Goal: Task Accomplishment & Management: Use online tool/utility

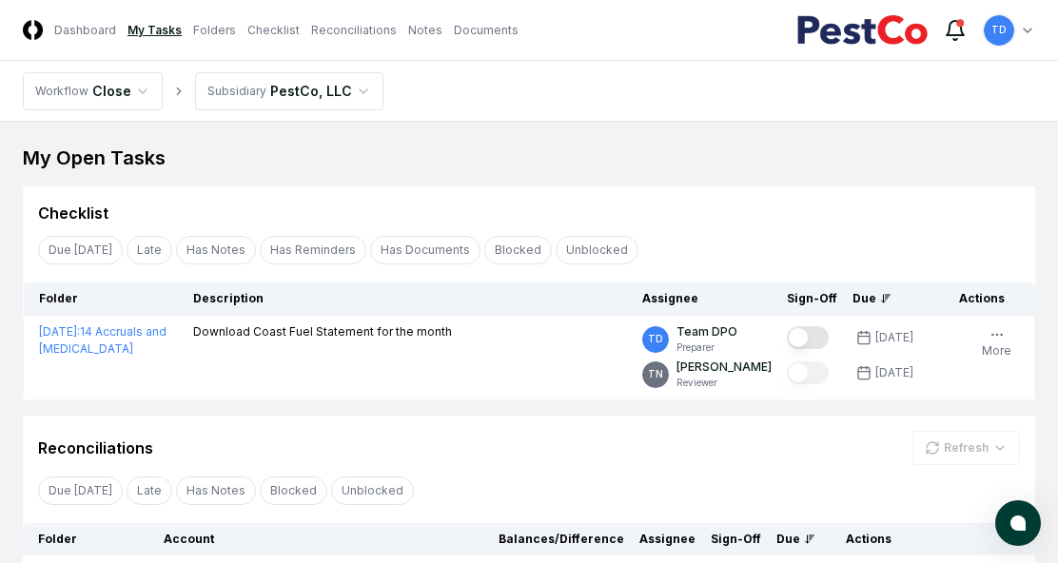
click at [956, 27] on icon at bounding box center [954, 30] width 23 height 23
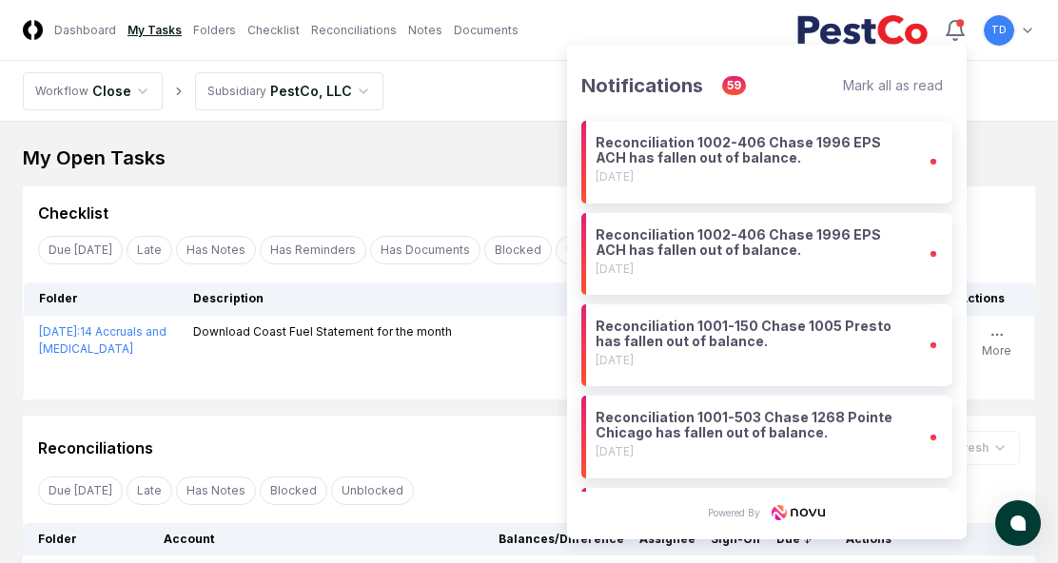
click at [437, 150] on div "My Open Tasks" at bounding box center [529, 158] width 1012 height 27
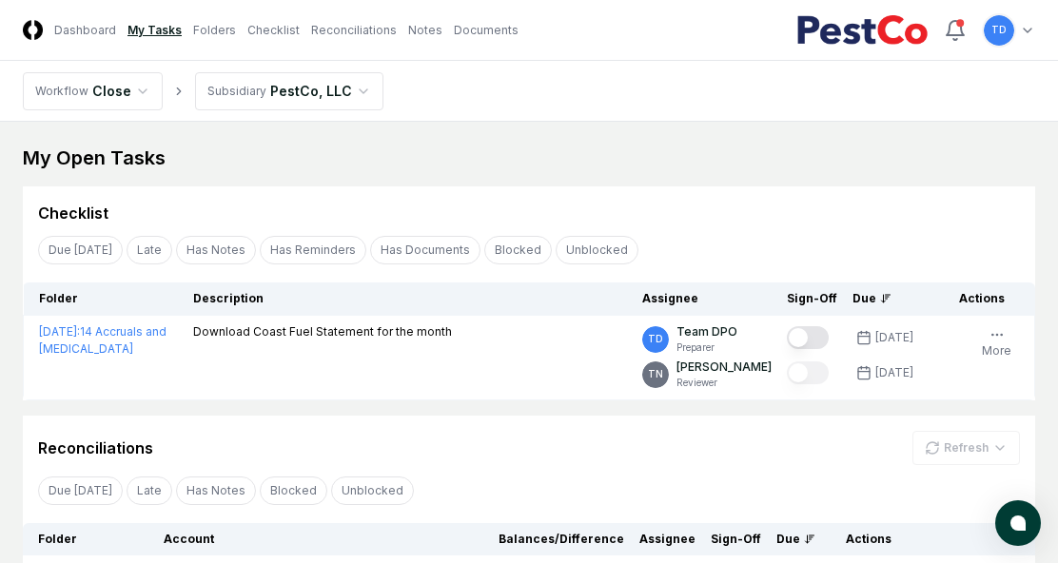
click at [156, 31] on link "My Tasks" at bounding box center [154, 30] width 54 height 17
click at [321, 35] on link "Reconciliations" at bounding box center [354, 30] width 86 height 17
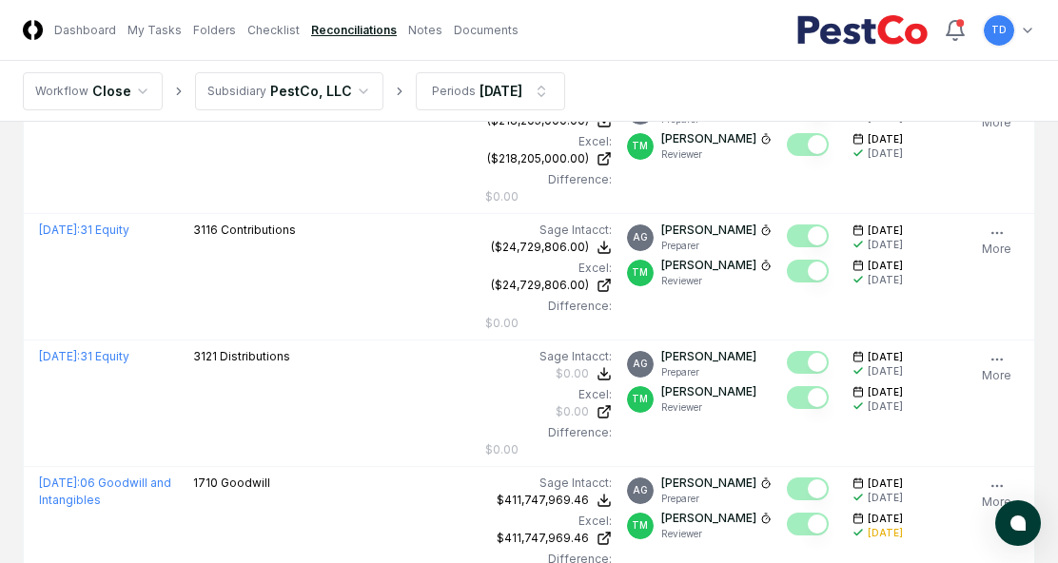
scroll to position [371, 0]
